Goal: Task Accomplishment & Management: Use online tool/utility

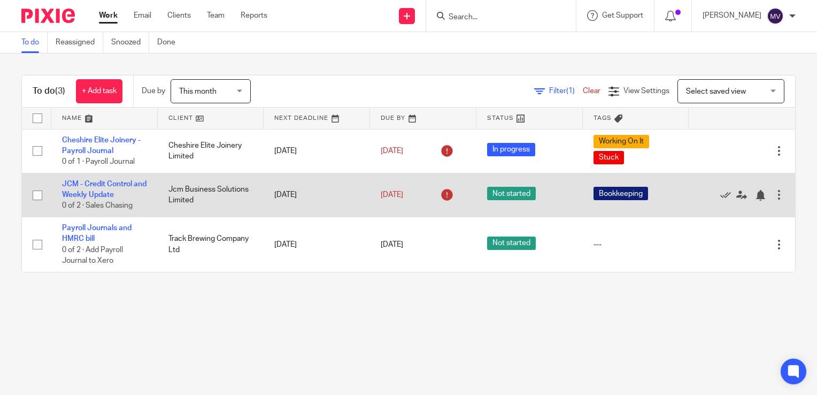
click at [107, 189] on td "JCM - Credit Control and Weekly Update 0 of 2 · Sales Chasing" at bounding box center [104, 195] width 106 height 44
click at [110, 191] on link "JCM - Credit Control and Weekly Update" at bounding box center [104, 189] width 84 height 18
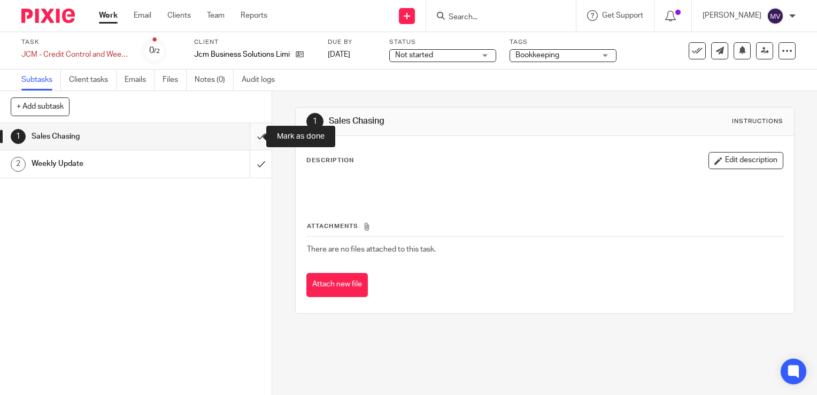
click at [255, 137] on input "submit" at bounding box center [136, 136] width 272 height 27
click at [253, 166] on input "submit" at bounding box center [136, 163] width 272 height 27
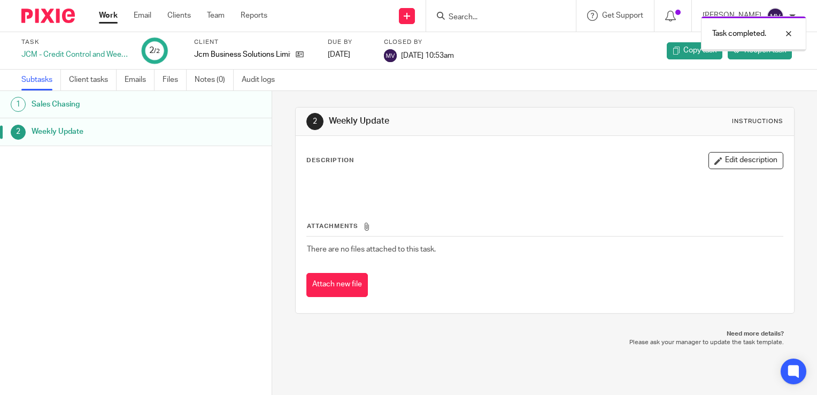
click at [104, 11] on link "Work" at bounding box center [108, 15] width 19 height 11
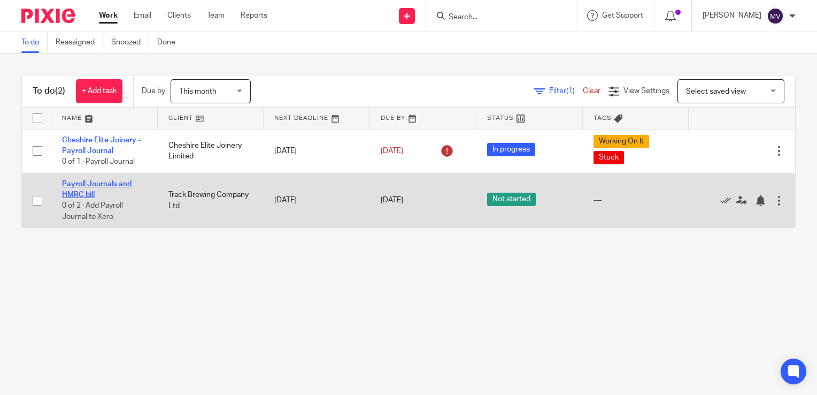
click at [97, 185] on link "Payroll Journals and HMRC bill" at bounding box center [97, 189] width 70 height 18
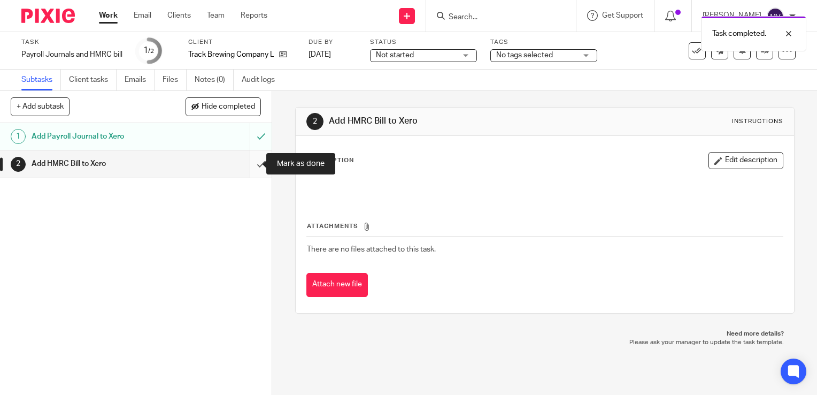
click at [250, 160] on input "submit" at bounding box center [136, 163] width 272 height 27
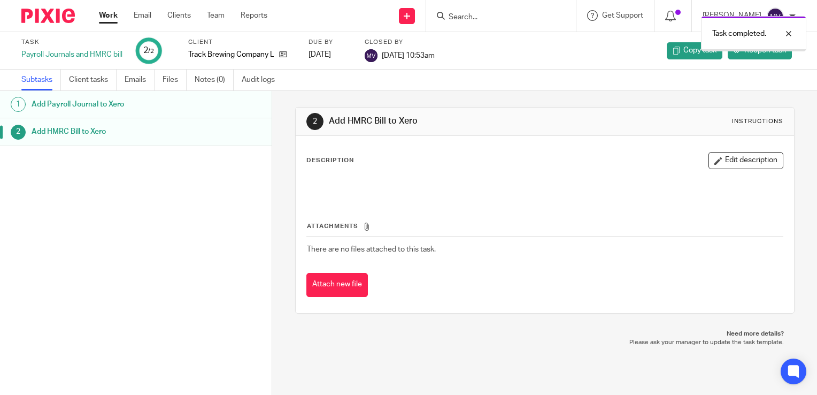
click at [104, 15] on link "Work" at bounding box center [108, 15] width 19 height 11
